Goal: Task Accomplishment & Management: Manage account settings

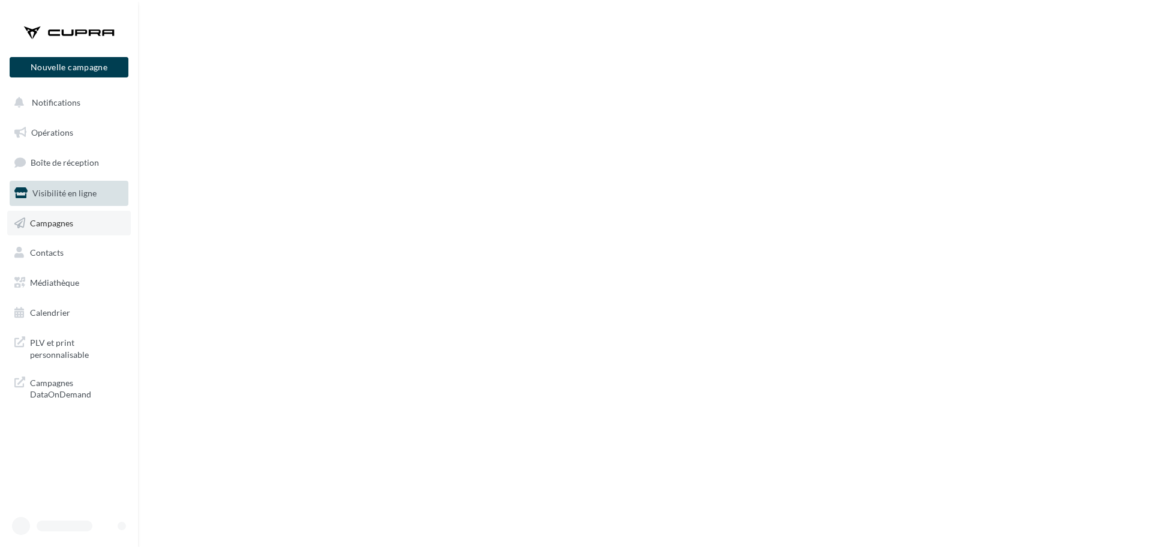
click at [58, 220] on span "Campagnes" at bounding box center [51, 222] width 43 height 10
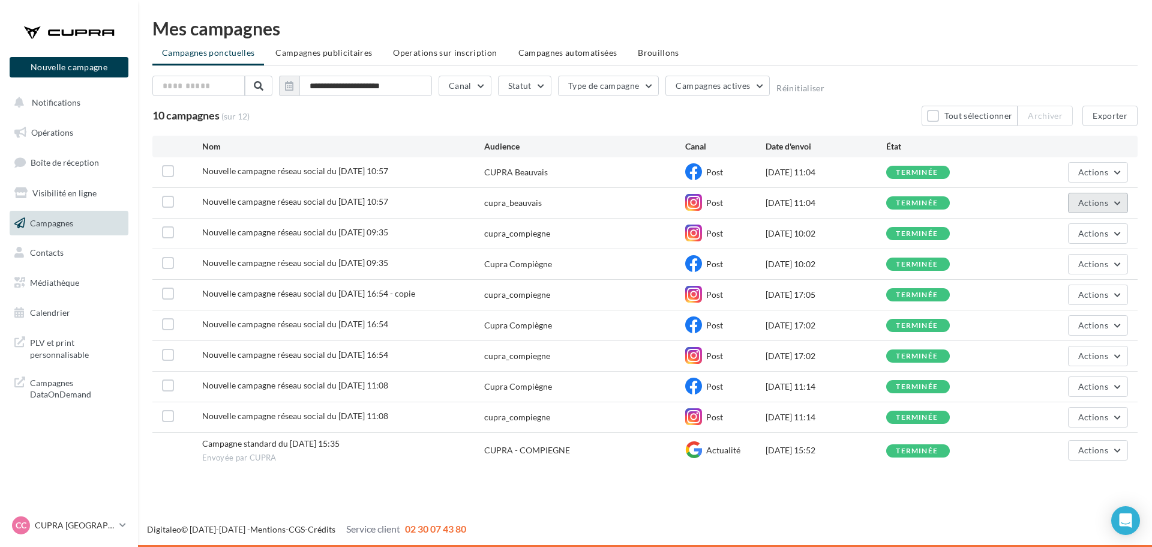
click at [1107, 201] on span "Actions" at bounding box center [1093, 202] width 30 height 10
click at [1046, 227] on button "Voir les résultats" at bounding box center [1068, 230] width 120 height 31
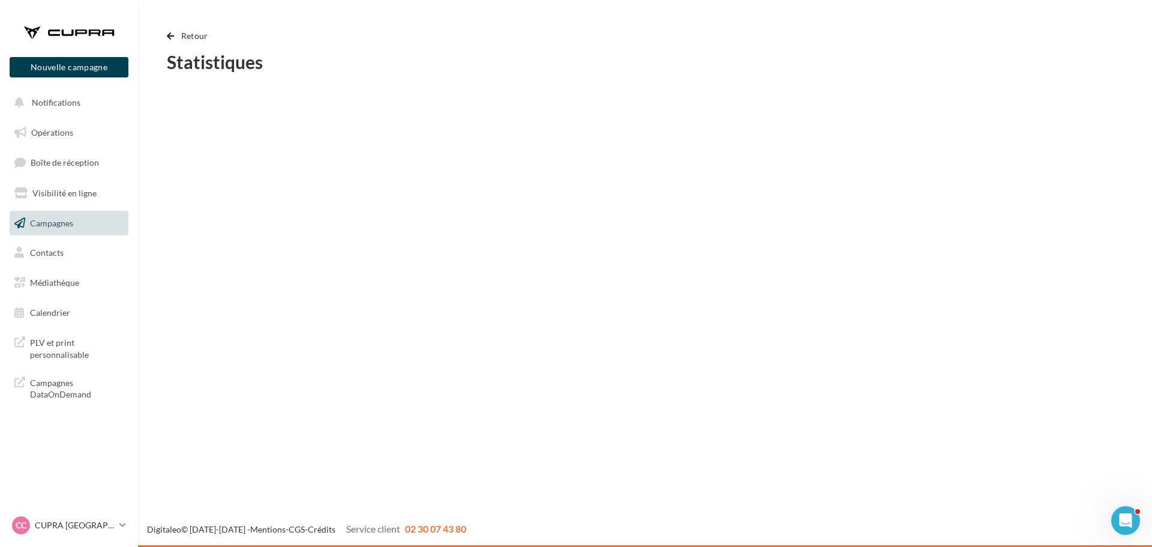
click at [1046, 227] on div "Nouvelle campagne Nouvelle campagne Notifications Opérations Boîte de réception…" at bounding box center [576, 273] width 1152 height 547
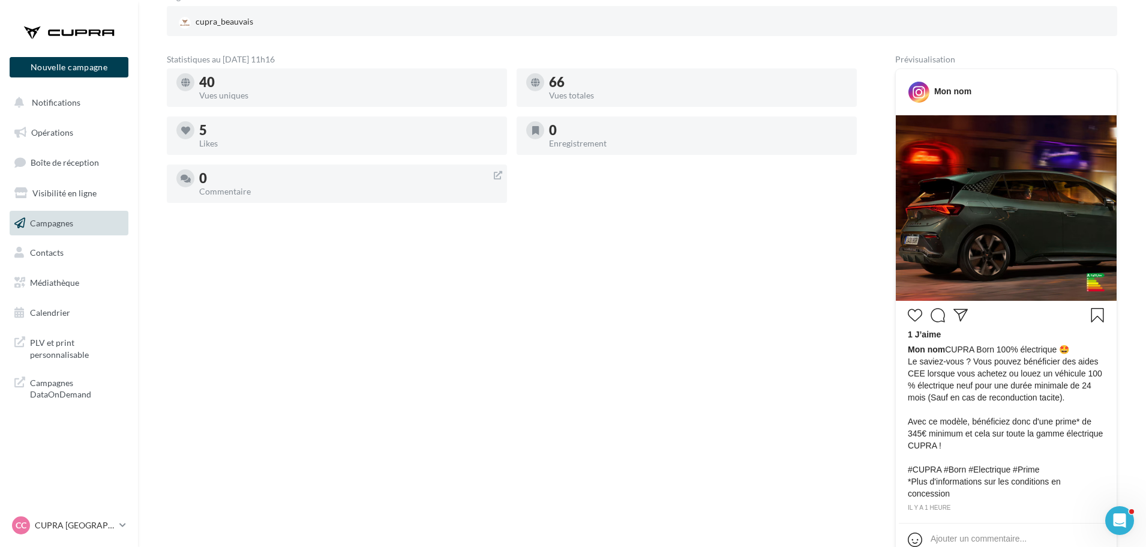
scroll to position [171, 0]
click at [63, 226] on span "Campagnes" at bounding box center [51, 222] width 43 height 10
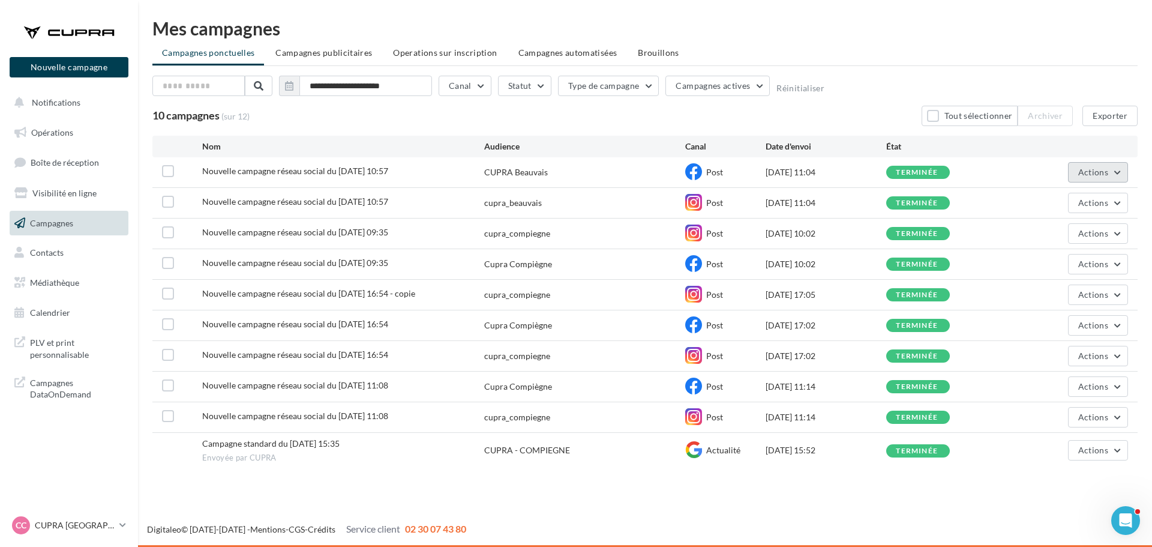
click at [1092, 172] on span "Actions" at bounding box center [1093, 172] width 30 height 10
click at [998, 194] on div "Nouvelle campagne réseau social du 27-06-2025 10:57 cupra_beauvais Post 27/06/2…" at bounding box center [644, 203] width 985 height 30
click at [1098, 197] on button "Actions" at bounding box center [1098, 203] width 60 height 20
click at [1047, 238] on button "Voir les résultats" at bounding box center [1068, 230] width 120 height 31
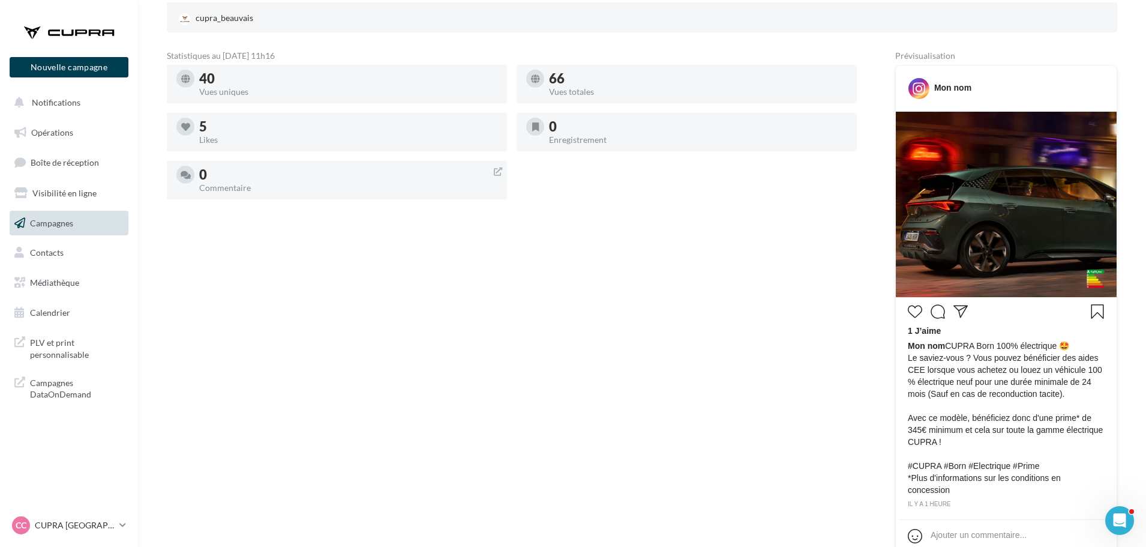
scroll to position [187, 0]
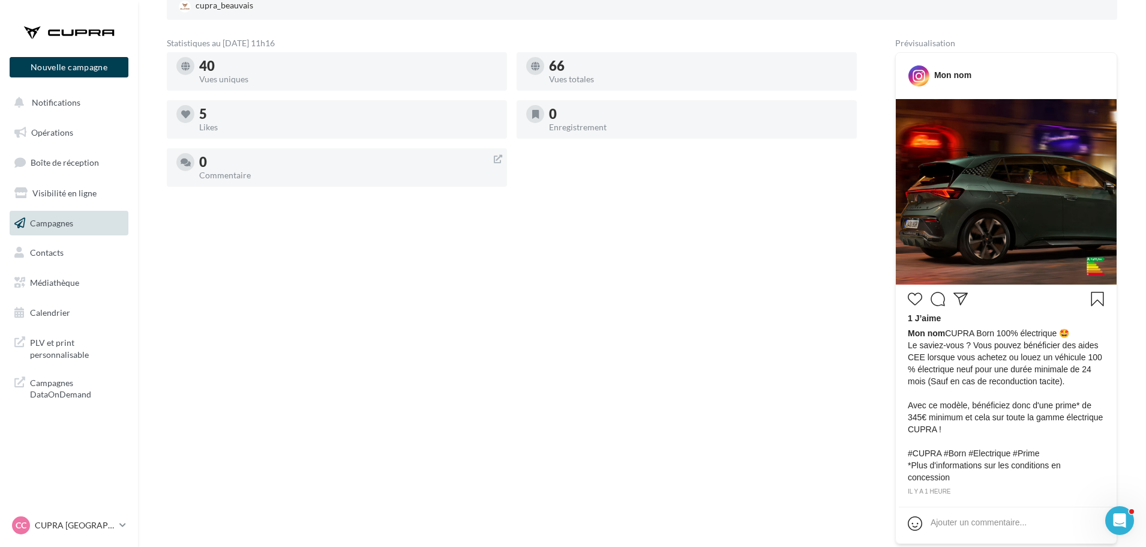
click at [46, 224] on span "Campagnes" at bounding box center [51, 222] width 43 height 10
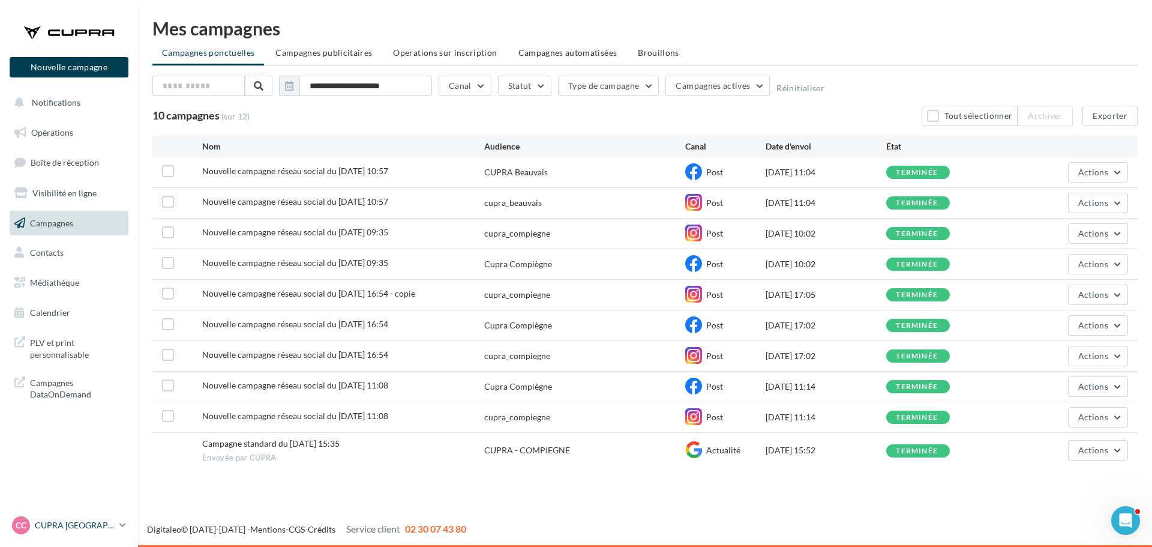
click at [113, 532] on div "CC CUPRA Compiègne cupra_compiegne" at bounding box center [63, 525] width 103 height 18
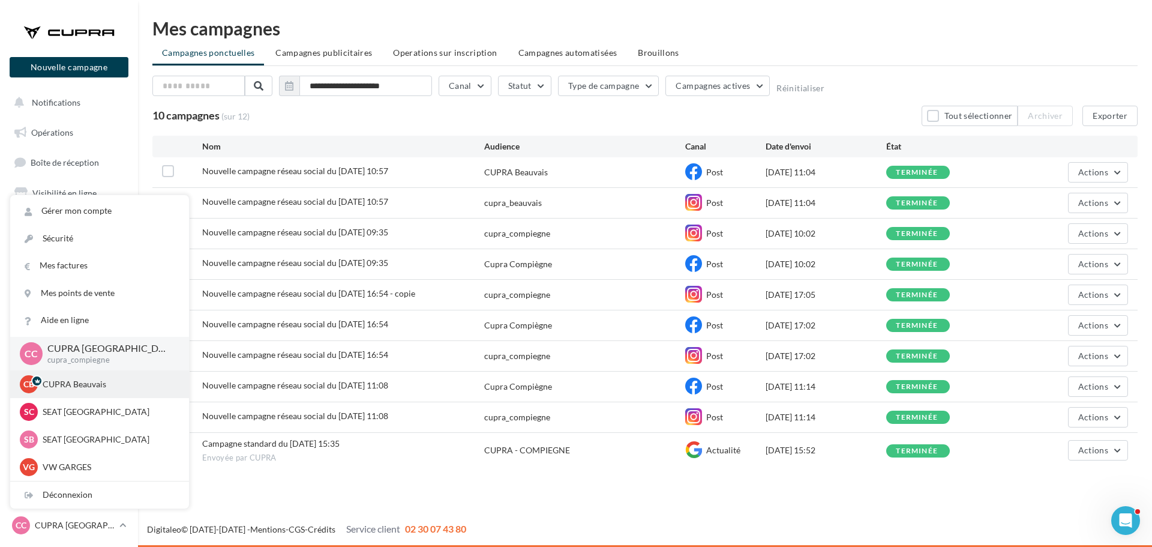
click at [94, 379] on p "CUPRA Beauvais" at bounding box center [109, 384] width 132 height 12
